Goal: Information Seeking & Learning: Learn about a topic

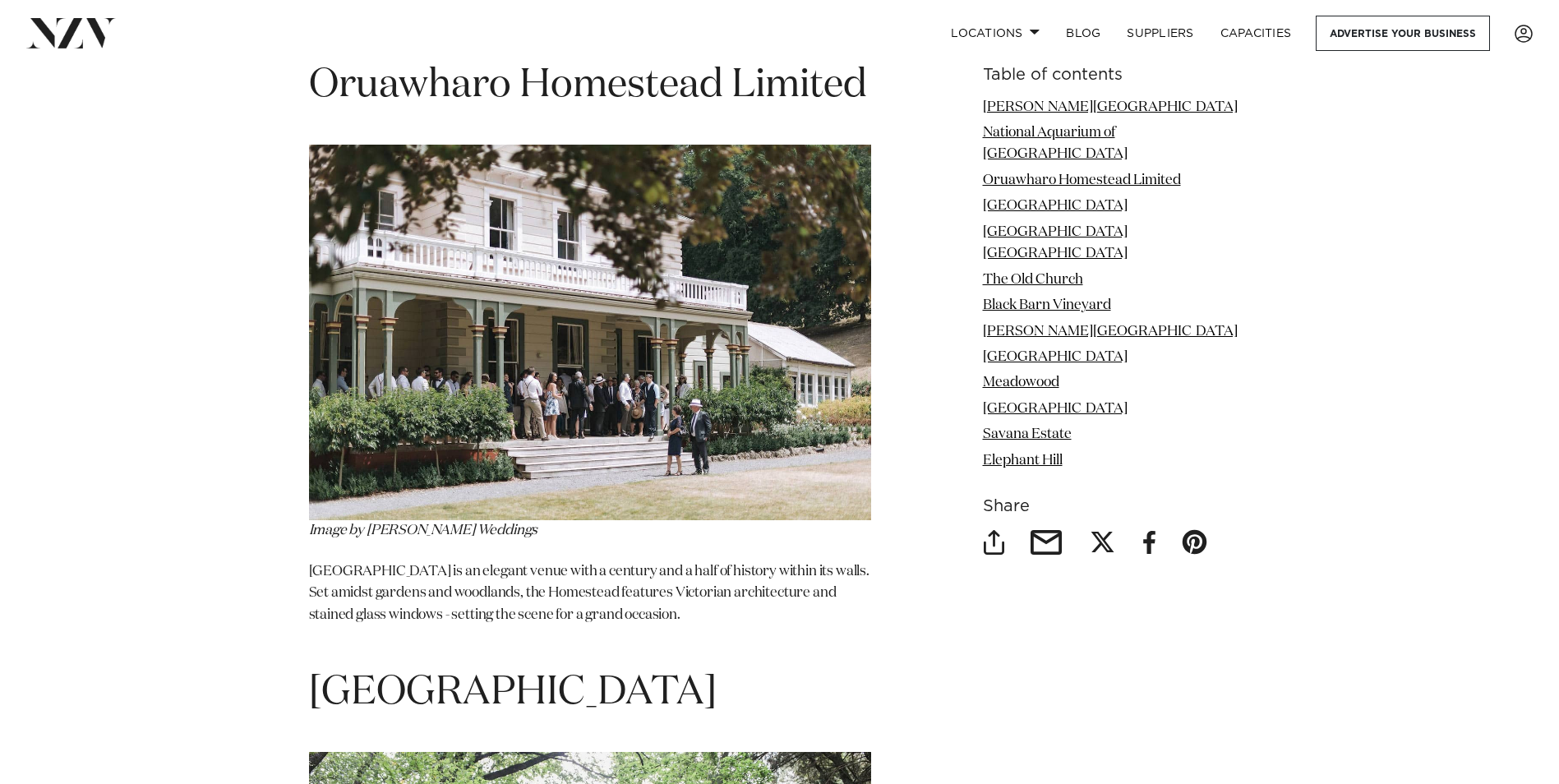
scroll to position [3509, 0]
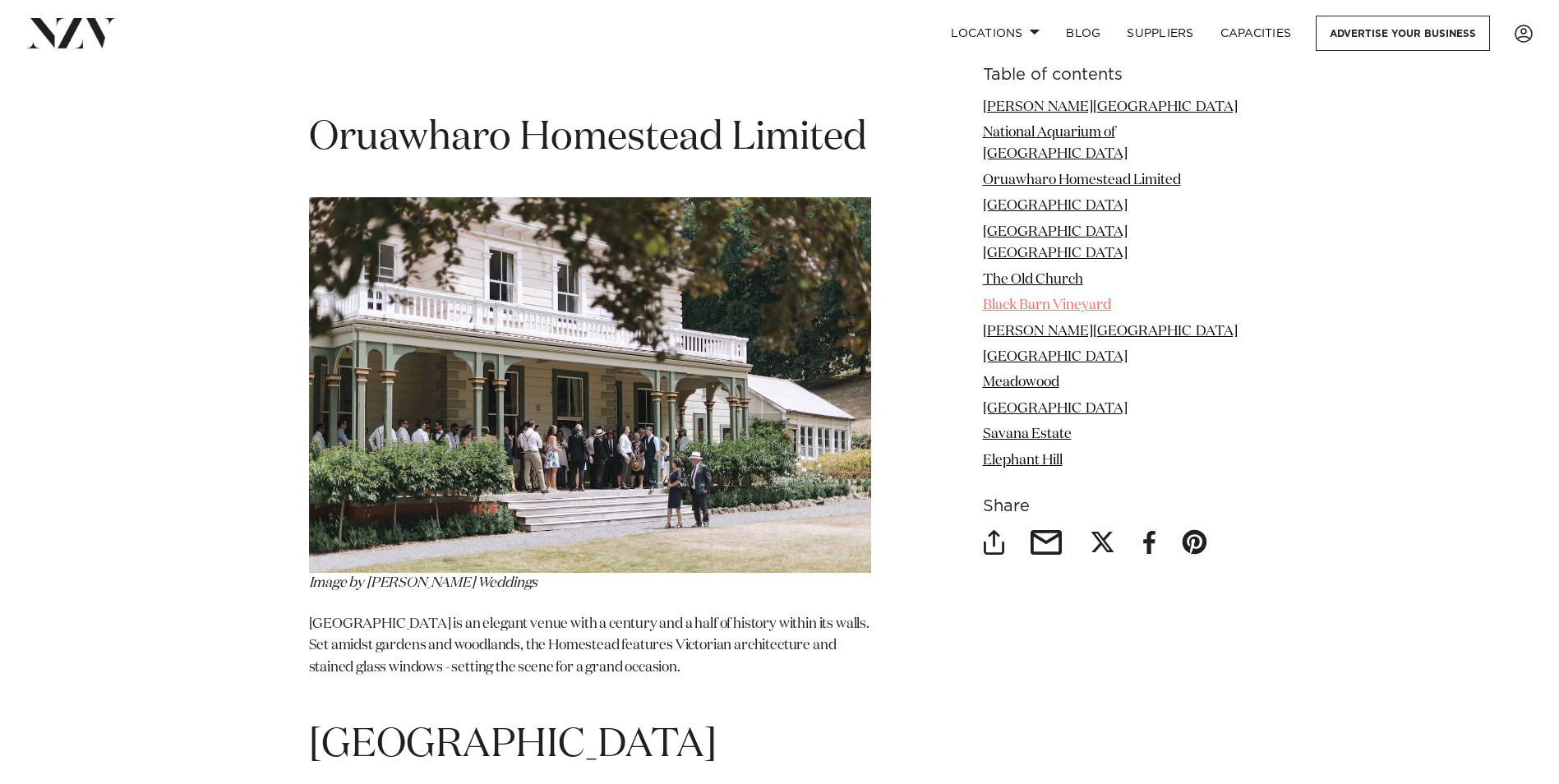
click at [1081, 299] on link "Black Barn Vineyard" at bounding box center [1046, 306] width 128 height 14
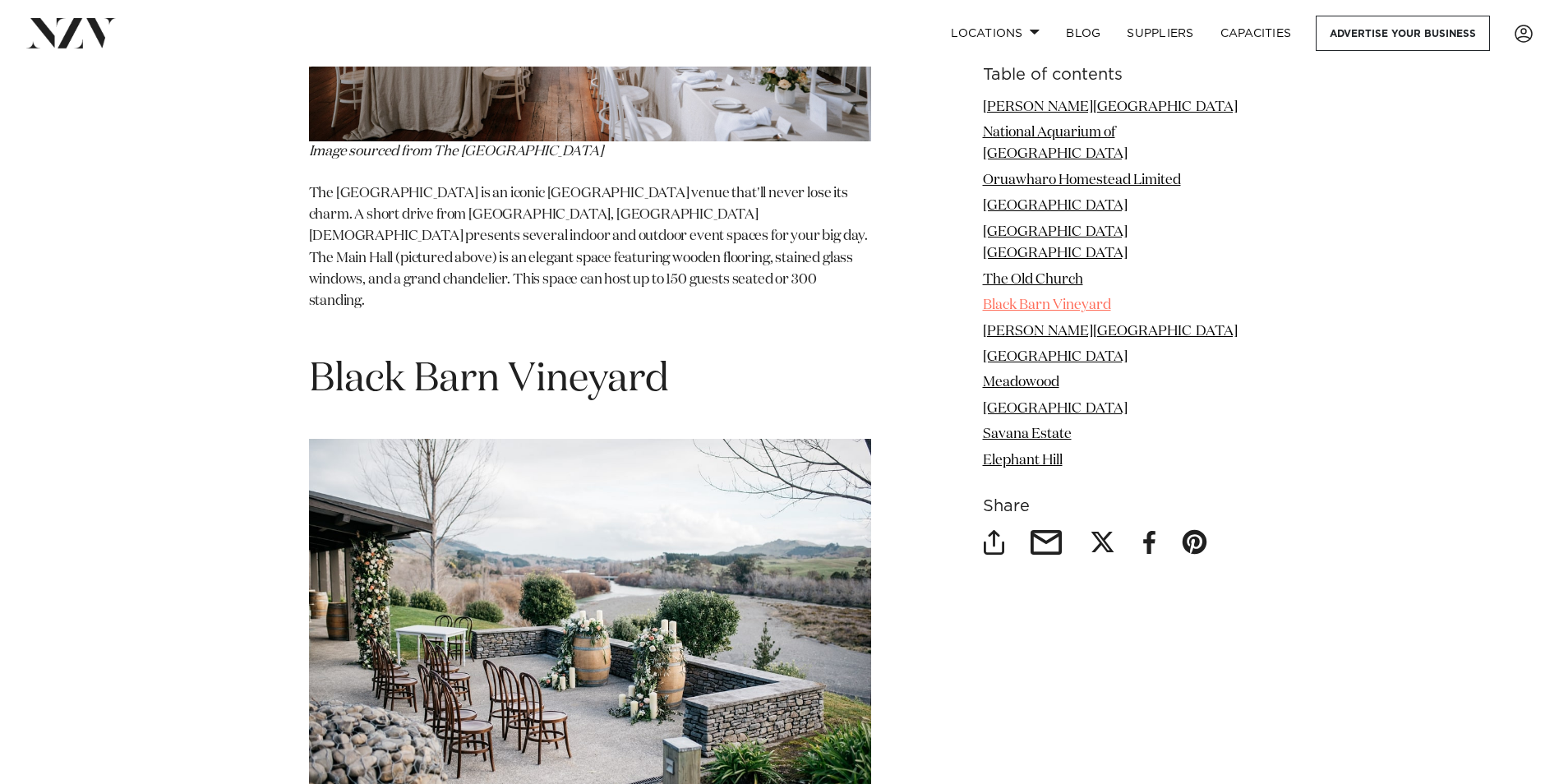
scroll to position [5878, 0]
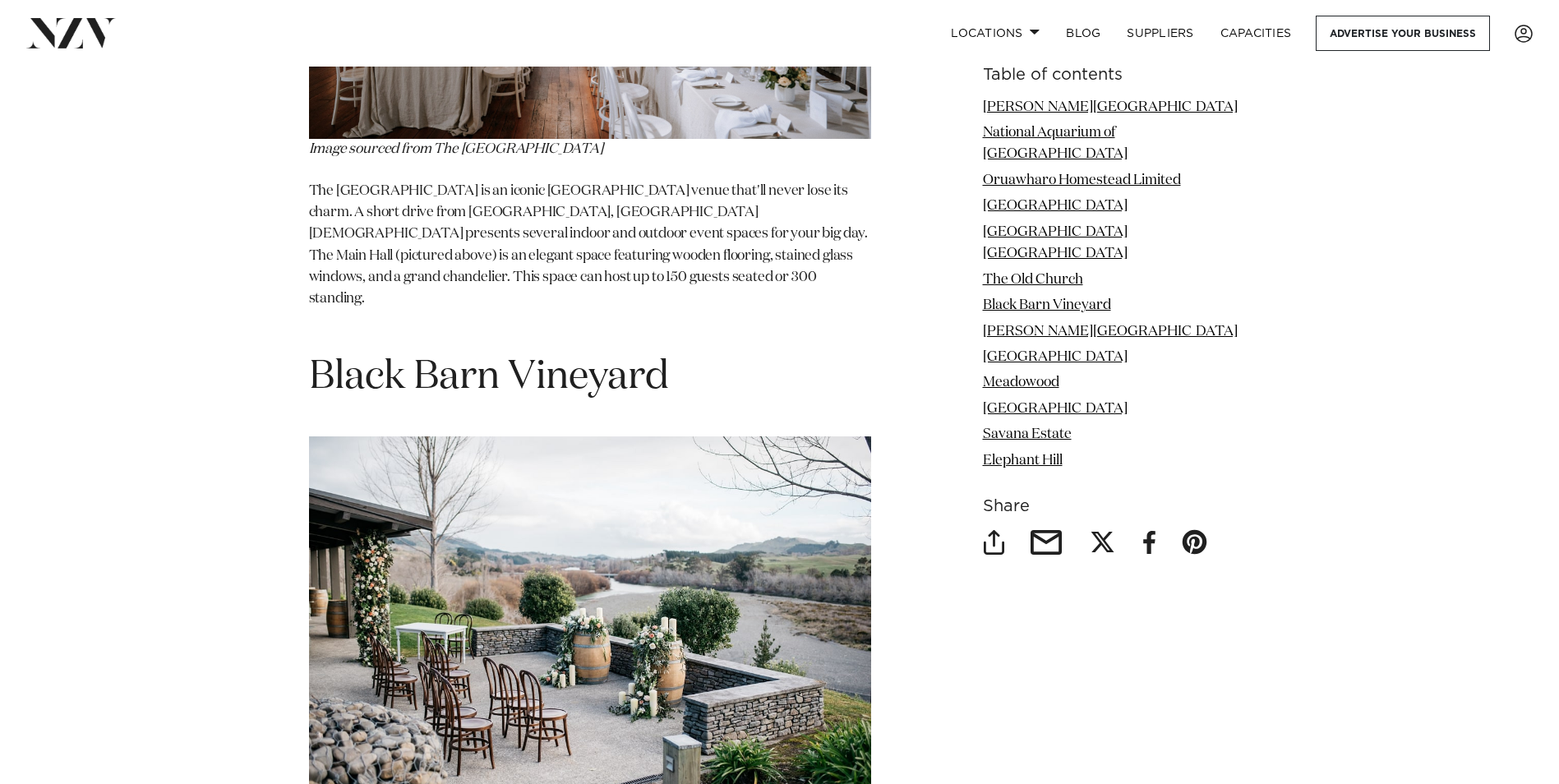
click at [476, 437] on img at bounding box center [590, 623] width 562 height 374
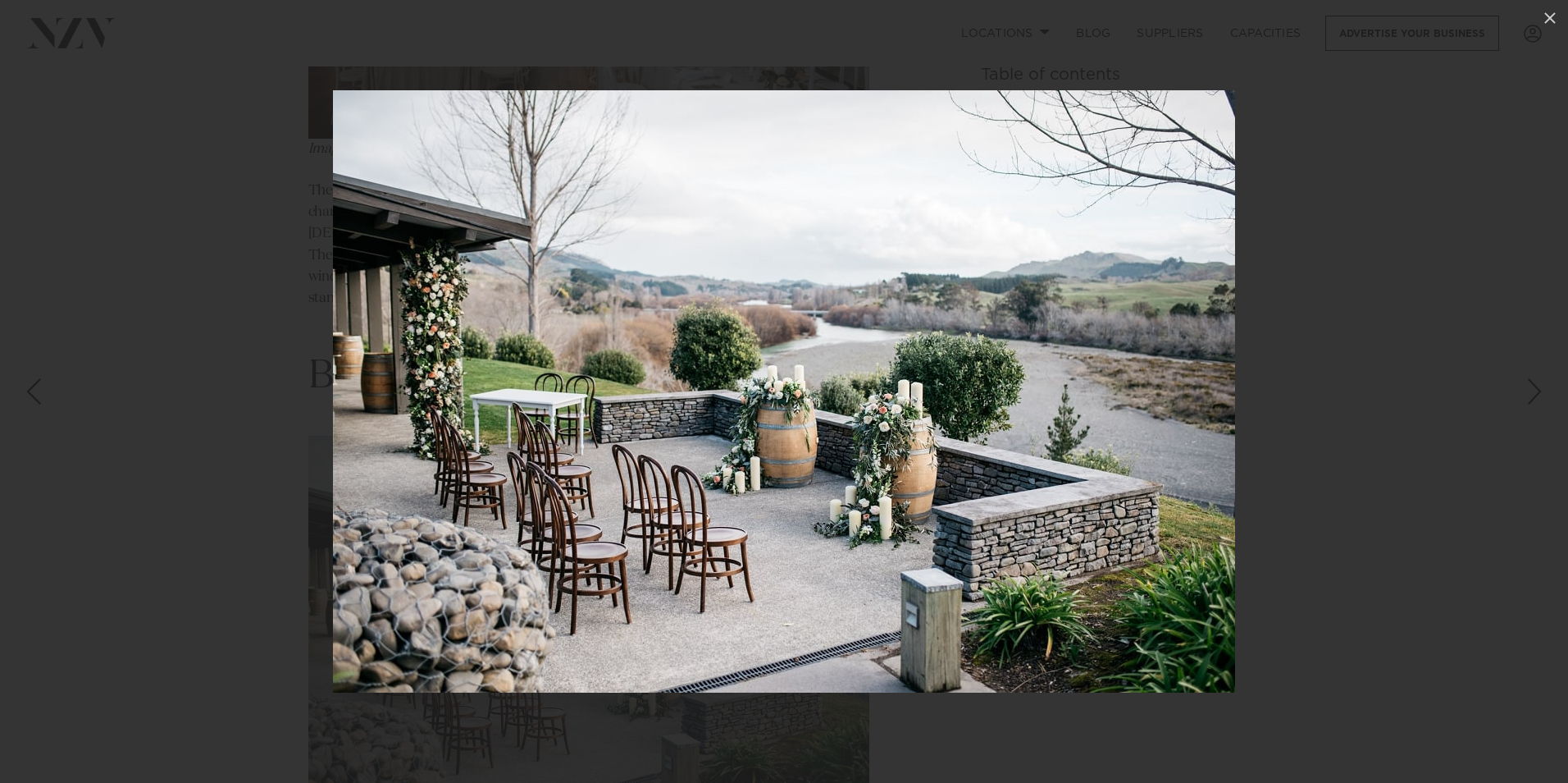
click at [739, 506] on img at bounding box center [784, 391] width 902 height 602
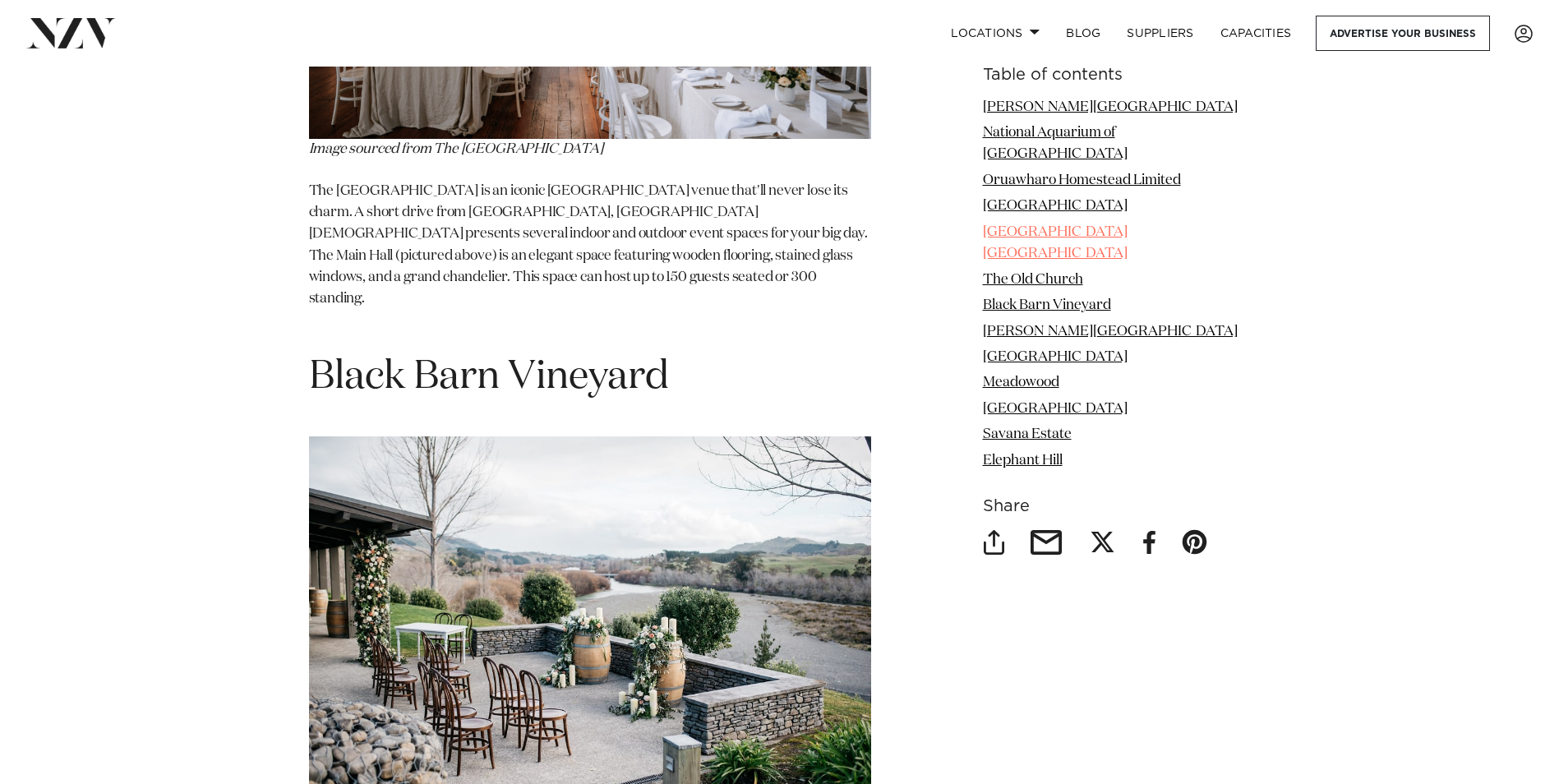
click at [1064, 225] on link "[GEOGRAPHIC_DATA] [GEOGRAPHIC_DATA]" at bounding box center [1055, 242] width 144 height 36
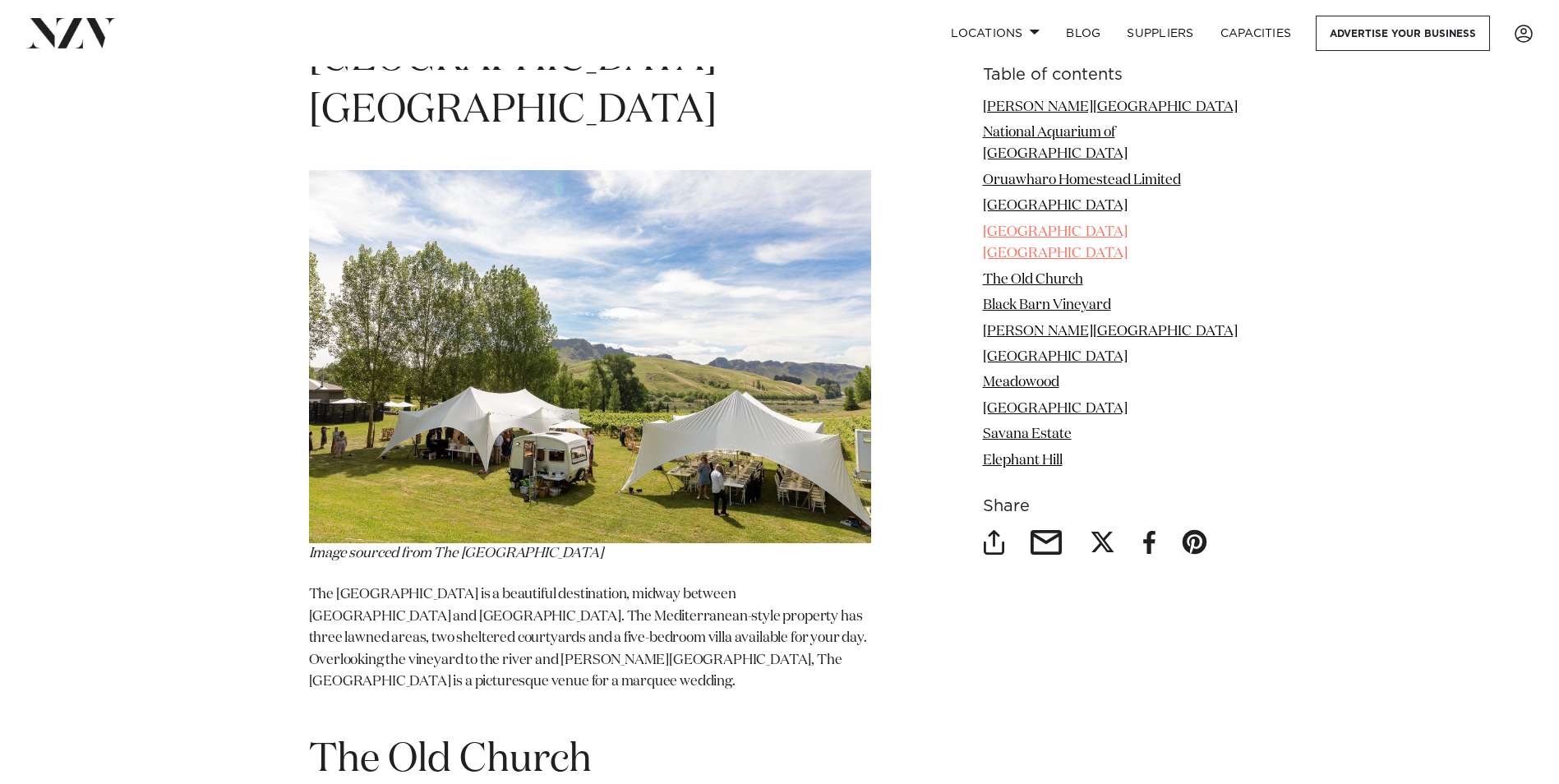
scroll to position [4601, 0]
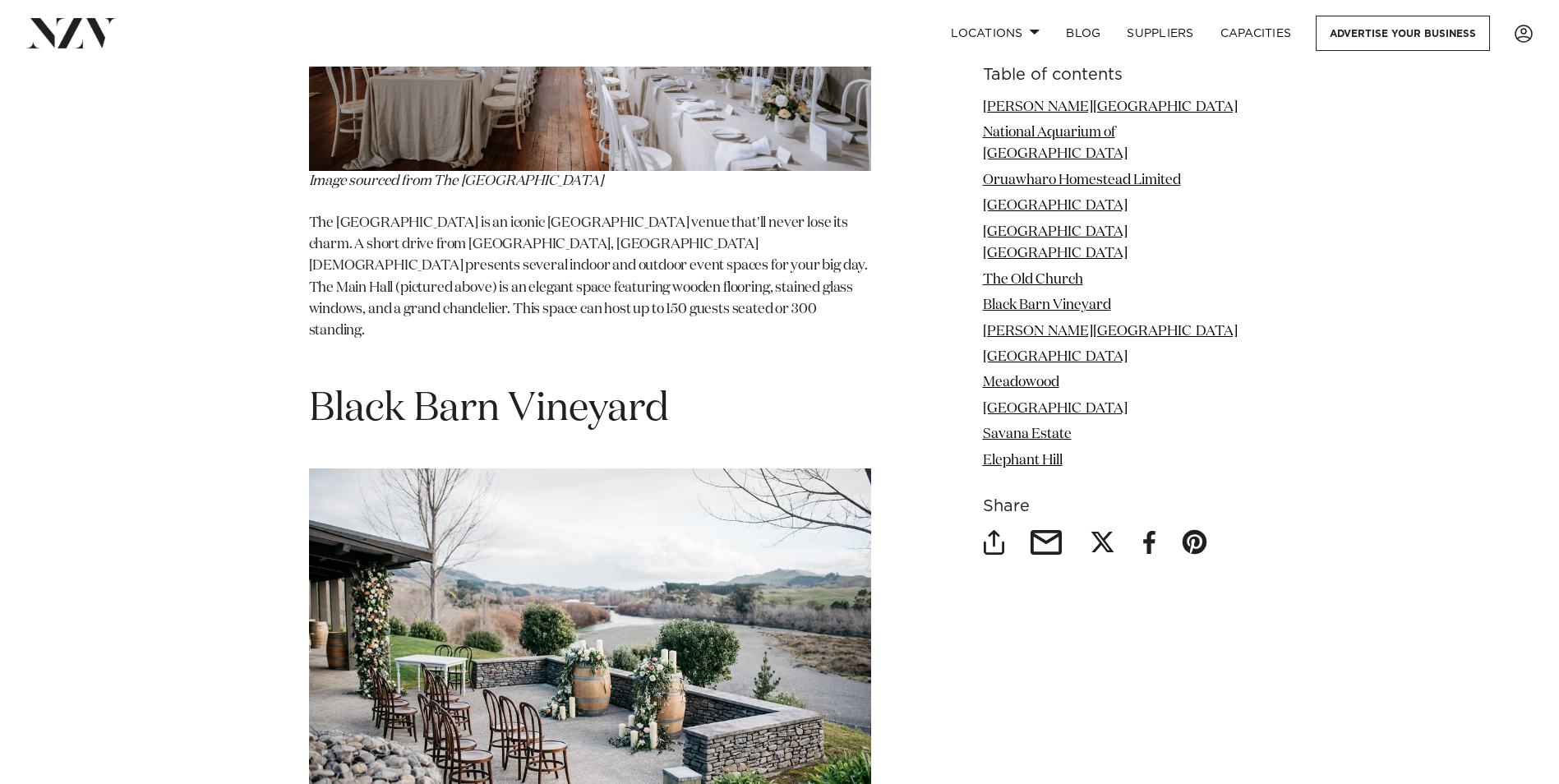
scroll to position [5878, 0]
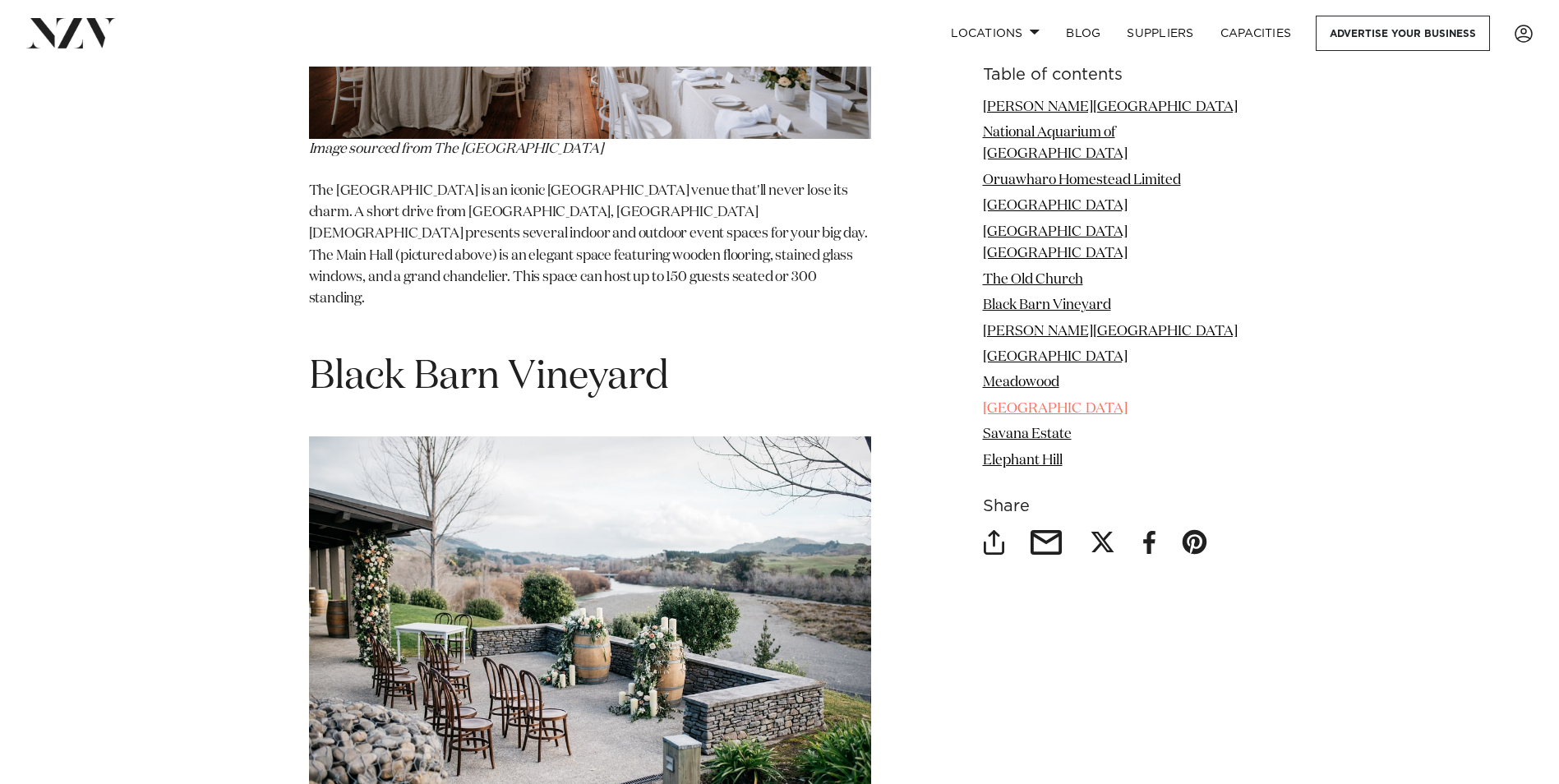
click at [1056, 402] on link "[GEOGRAPHIC_DATA]" at bounding box center [1055, 409] width 144 height 14
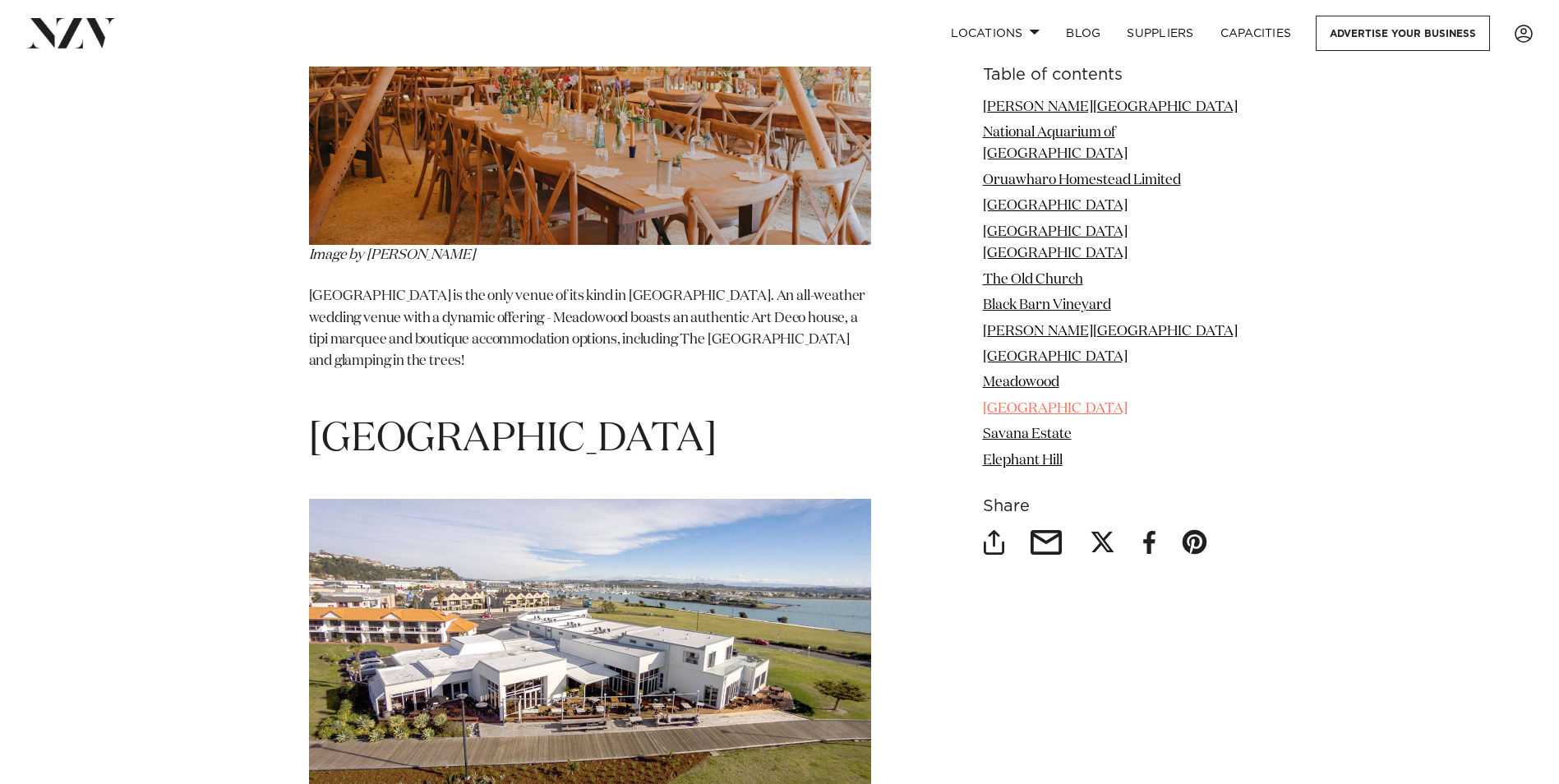
scroll to position [8414, 0]
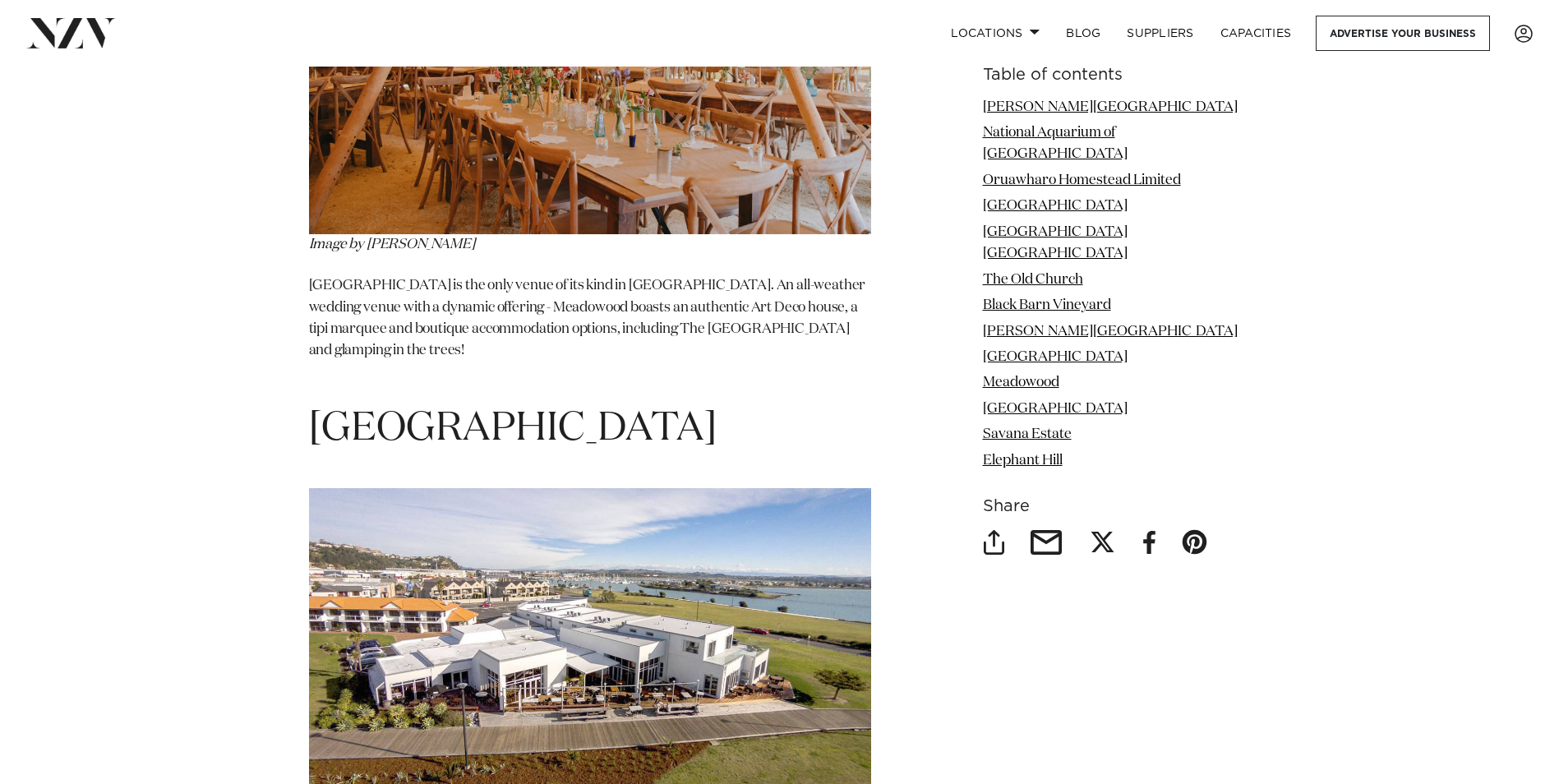
click at [650, 488] on img at bounding box center [590, 645] width 562 height 316
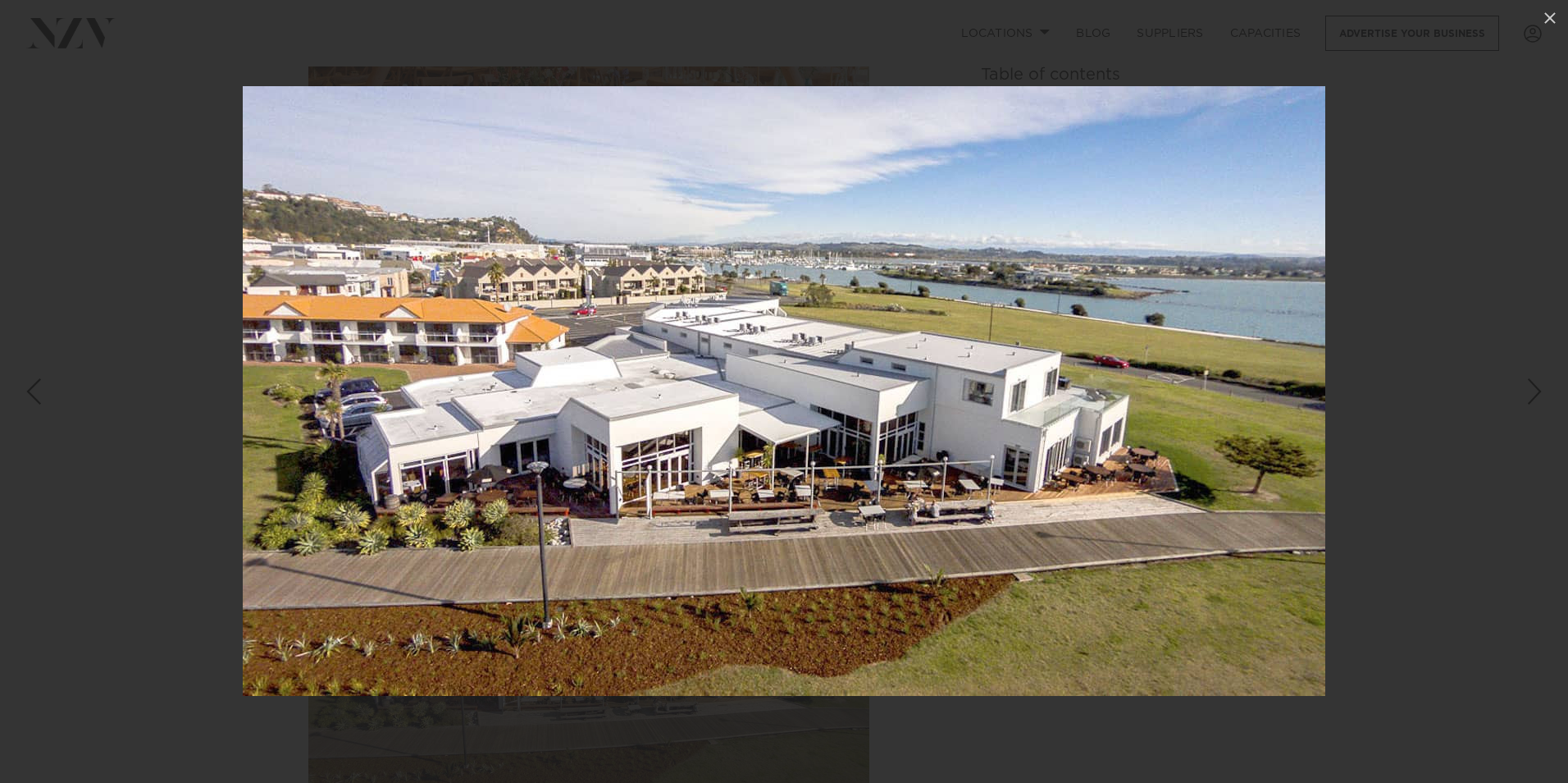
click at [759, 478] on img at bounding box center [784, 391] width 1082 height 610
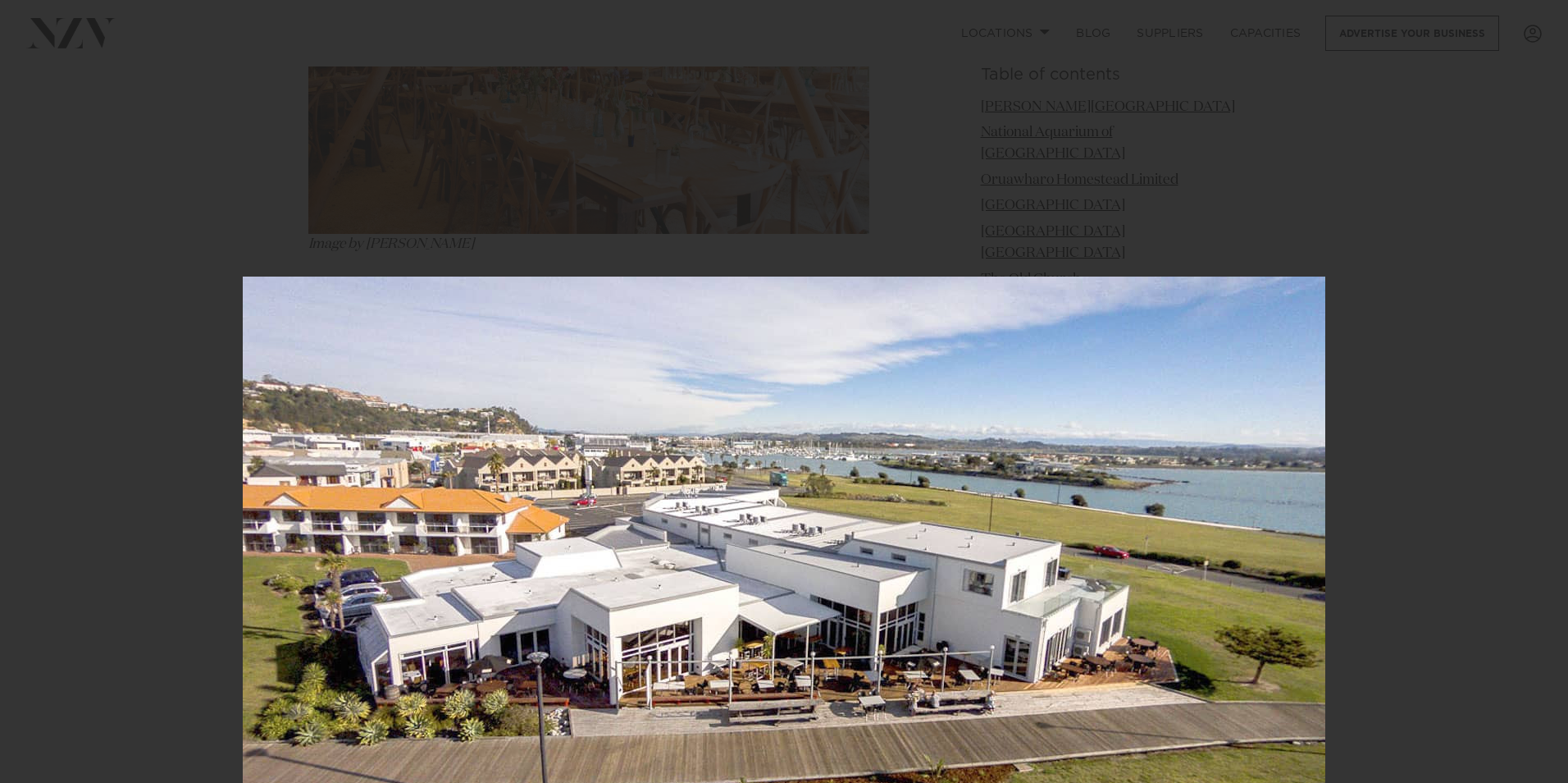
drag, startPoint x: 1456, startPoint y: 222, endPoint x: 1446, endPoint y: 408, distance: 186.3
click at [1446, 408] on div at bounding box center [784, 581] width 1568 height 783
